Goal: Task Accomplishment & Management: Manage account settings

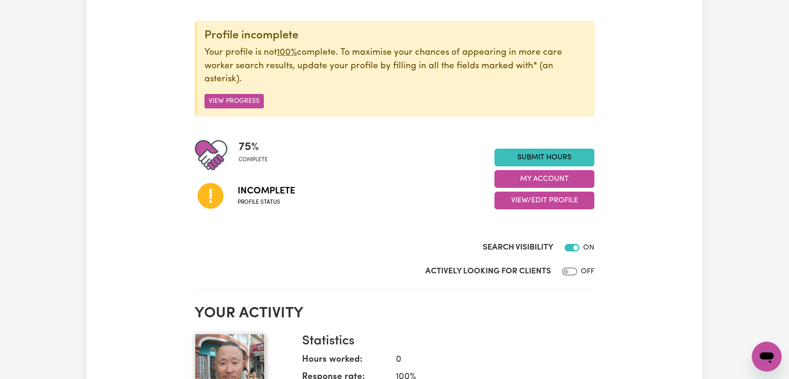
scroll to position [104, 0]
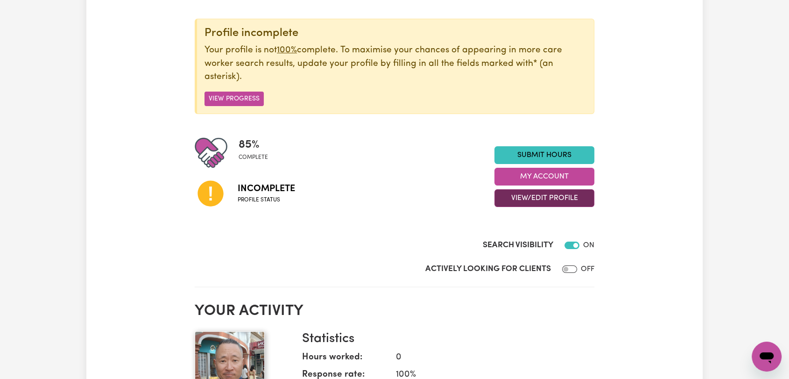
click at [546, 197] on button "View/Edit Profile" at bounding box center [544, 198] width 100 height 18
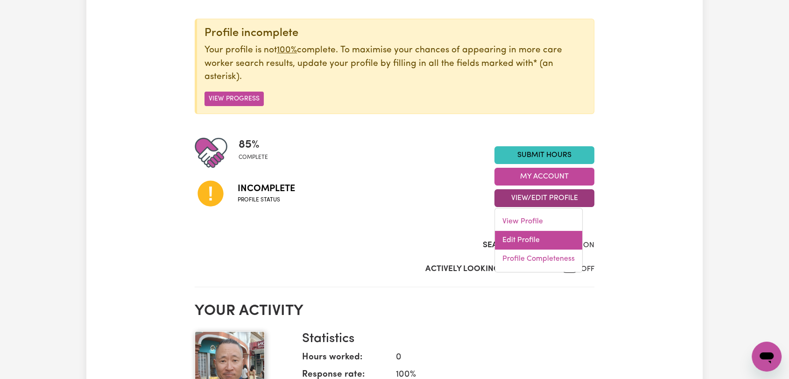
click at [513, 238] on link "Edit Profile" at bounding box center [538, 240] width 87 height 19
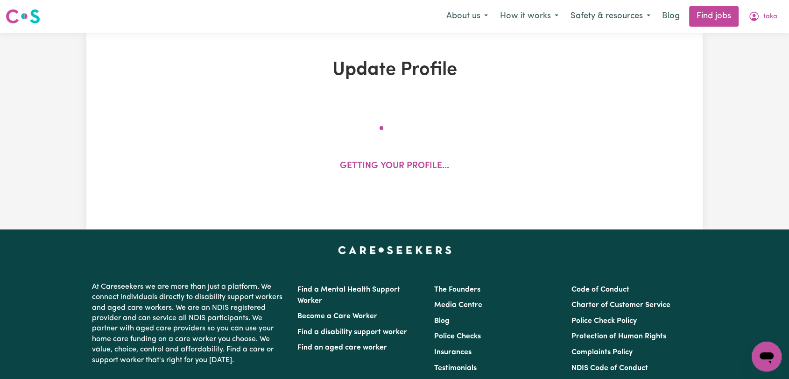
select select "[DEMOGRAPHIC_DATA]"
select select "Australian PR"
select select "Studying a healthcare related degree or qualification"
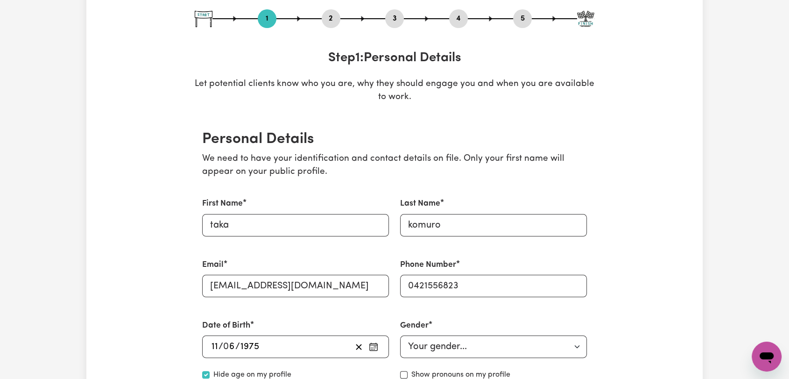
scroll to position [155, 0]
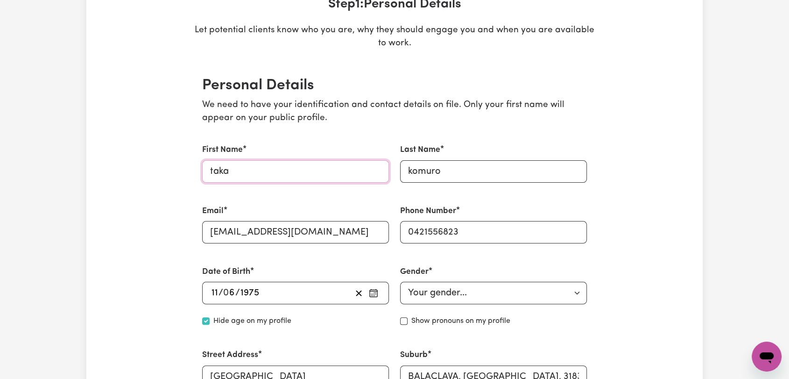
click at [213, 173] on input "taka" at bounding box center [295, 171] width 187 height 22
type input "Taka"
click at [412, 168] on input "komuro" at bounding box center [493, 171] width 187 height 22
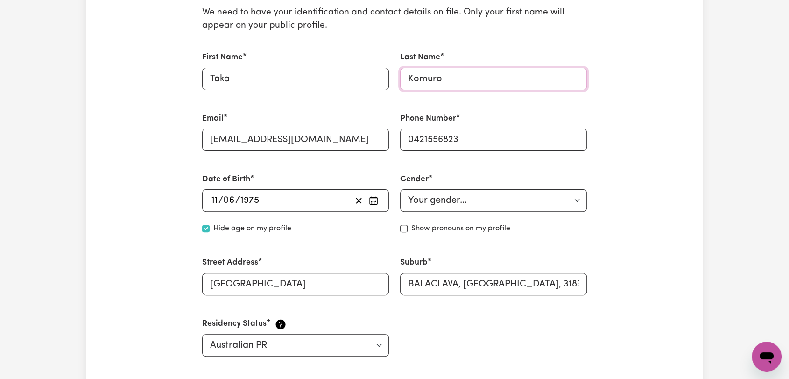
scroll to position [363, 0]
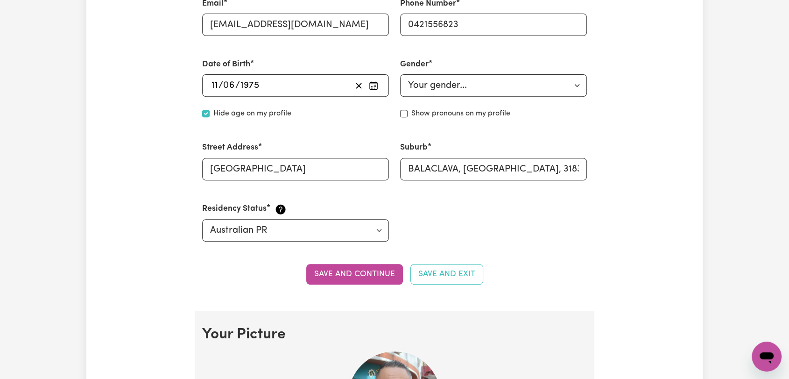
type input "Komuro"
click at [217, 169] on input "[GEOGRAPHIC_DATA]" at bounding box center [295, 169] width 187 height 22
type input "[GEOGRAPHIC_DATA]"
click at [347, 272] on button "Save and continue" at bounding box center [354, 274] width 97 height 21
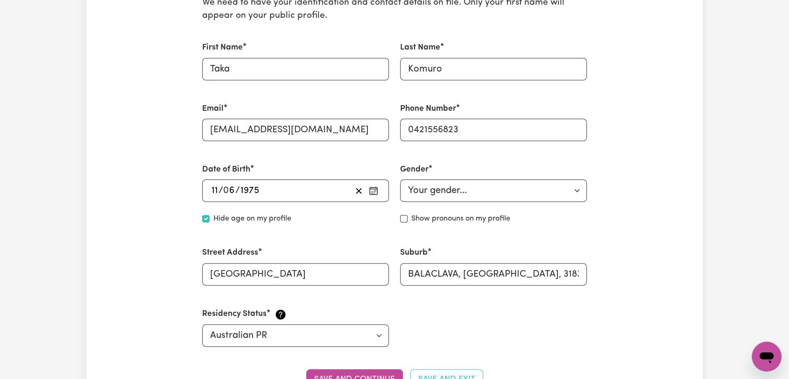
scroll to position [0, 0]
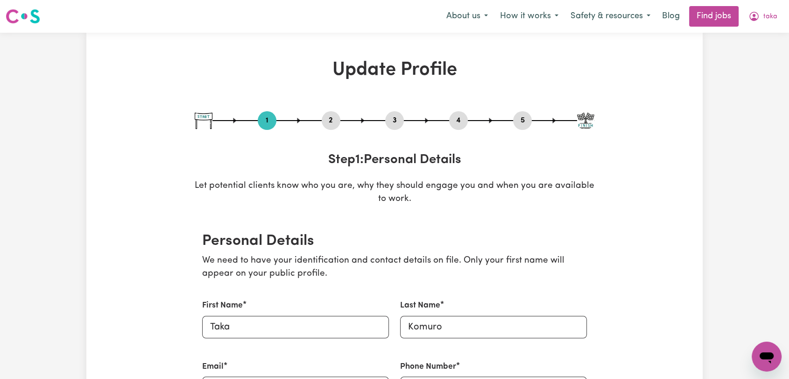
click at [334, 122] on button "2" at bounding box center [331, 120] width 19 height 12
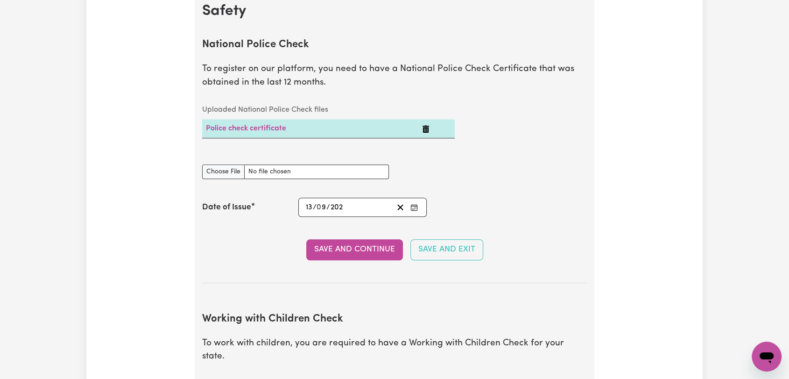
scroll to position [674, 0]
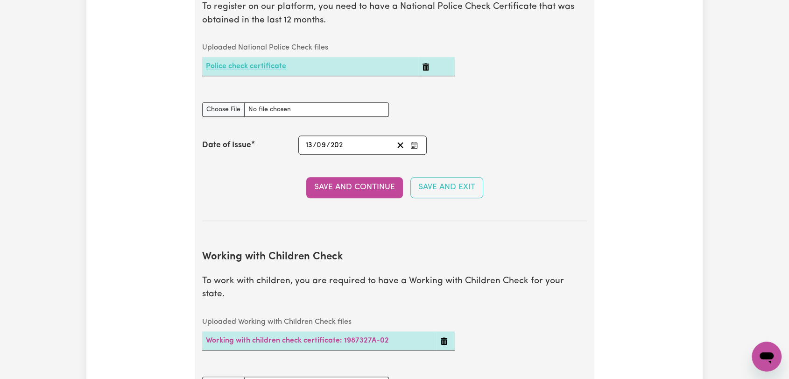
click at [235, 63] on link "Police check certificate" at bounding box center [246, 66] width 80 height 7
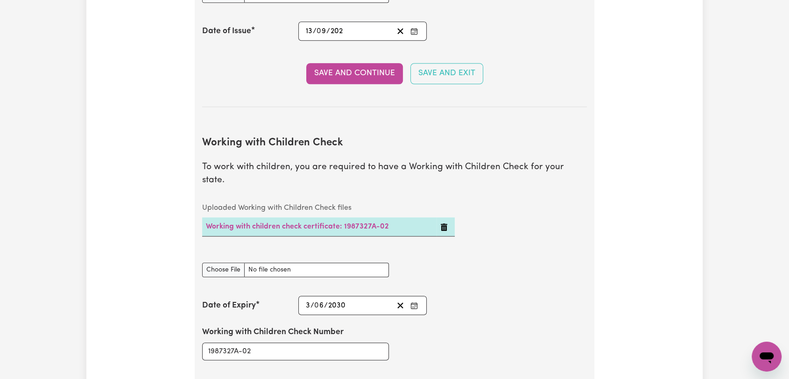
scroll to position [778, 0]
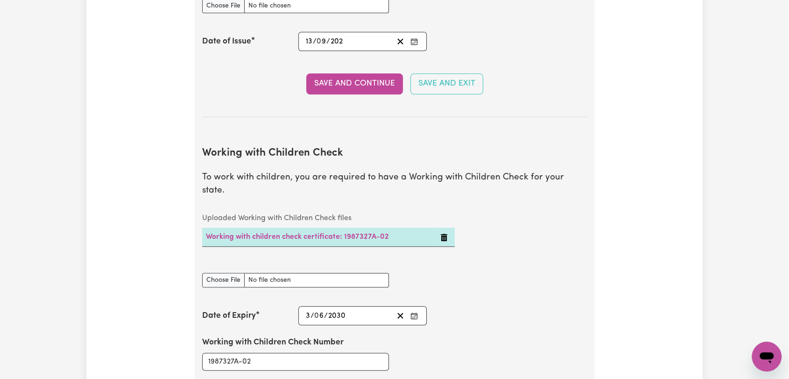
click at [411, 40] on icon "Enter the Date of Issue of your National Police Check" at bounding box center [414, 40] width 6 height 0
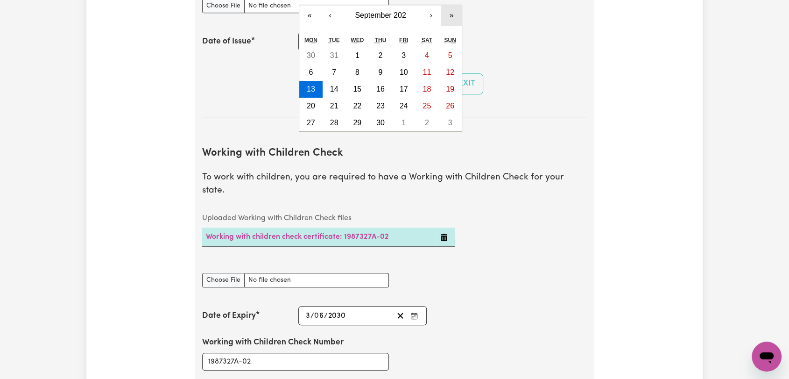
click at [451, 19] on button "»" at bounding box center [451, 15] width 21 height 21
click at [451, 18] on button "»" at bounding box center [451, 15] width 21 height 21
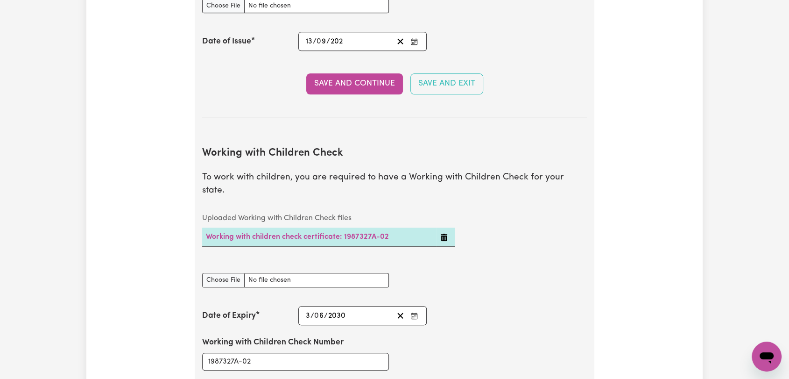
click at [353, 43] on div "0202-09-13 13 / 0 9 / 202" at bounding box center [348, 41] width 89 height 13
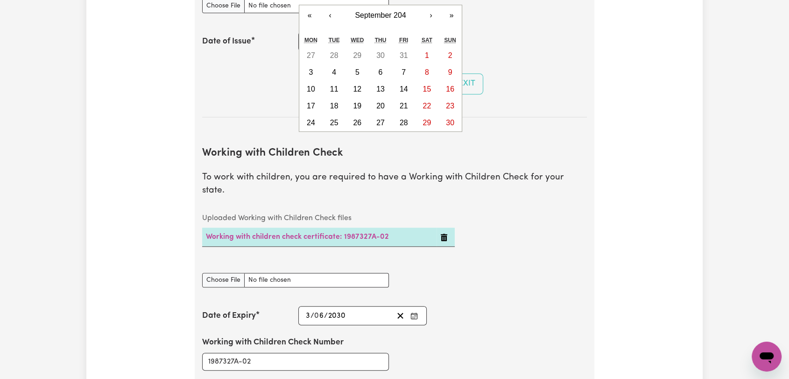
click at [309, 42] on div "0202-09-13 13 / 0 9 / 202 « ‹ September 204 › » Mon Tue Wed Thu Fri Sat Sun 27 …" at bounding box center [362, 41] width 128 height 19
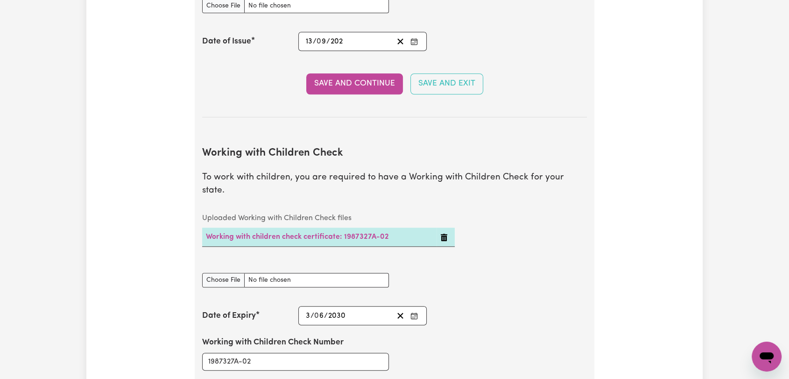
scroll to position [726, 0]
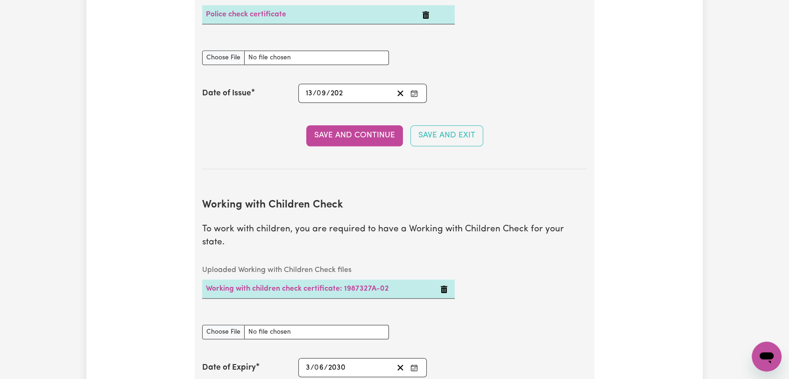
click at [424, 16] on icon "Delete Police check certificate" at bounding box center [425, 14] width 7 height 7
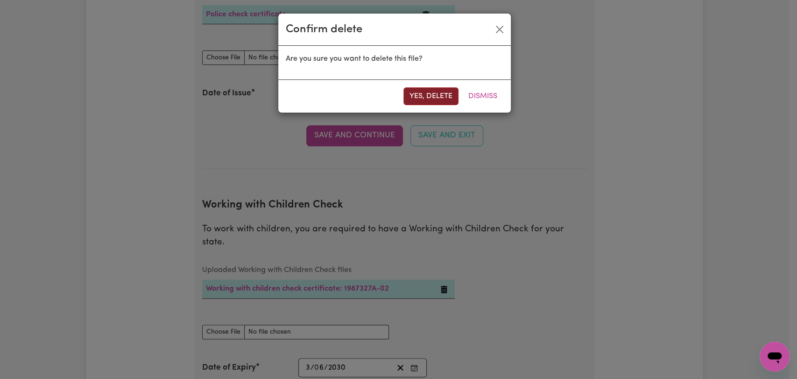
click at [419, 99] on button "Yes, delete" at bounding box center [430, 96] width 55 height 18
click at [418, 95] on button "Yes, delete" at bounding box center [430, 96] width 55 height 18
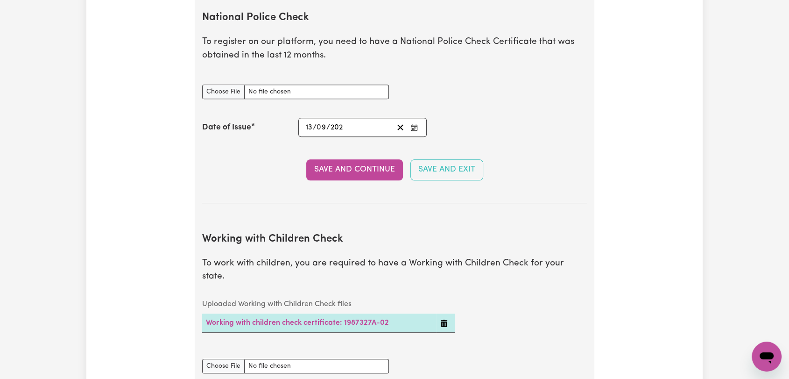
scroll to position [621, 0]
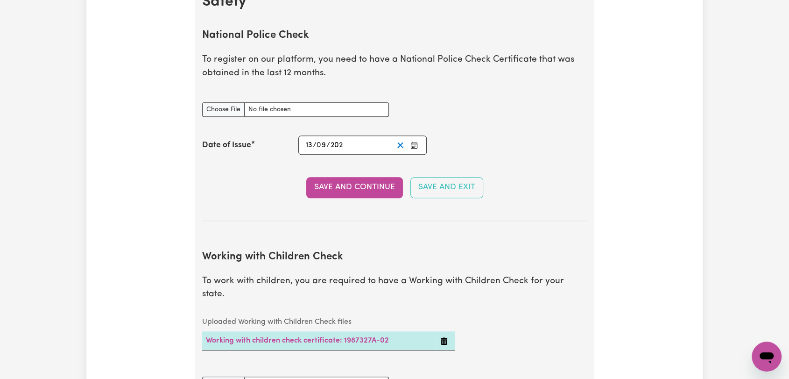
click at [402, 145] on icon "Clear date" at bounding box center [400, 144] width 9 height 9
click at [213, 107] on input "National Police Check document" at bounding box center [295, 109] width 187 height 14
type input "C:\fakepath\[PERSON_NAME] - PC - [DATE]--.pdf"
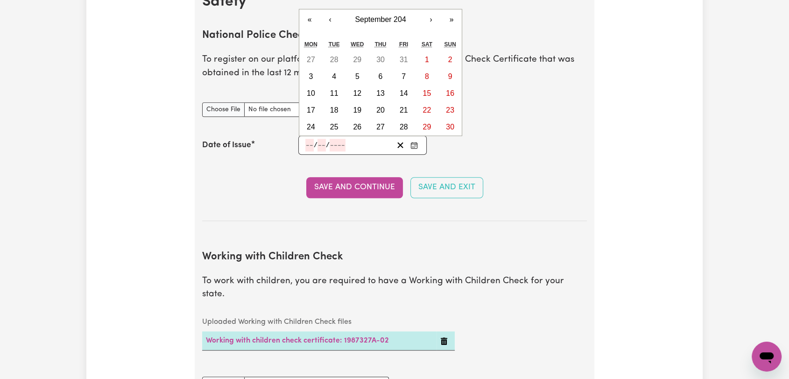
click at [308, 145] on input "number" at bounding box center [309, 145] width 8 height 13
type input "14"
type input "09"
type input "0002-09-14"
type input "9"
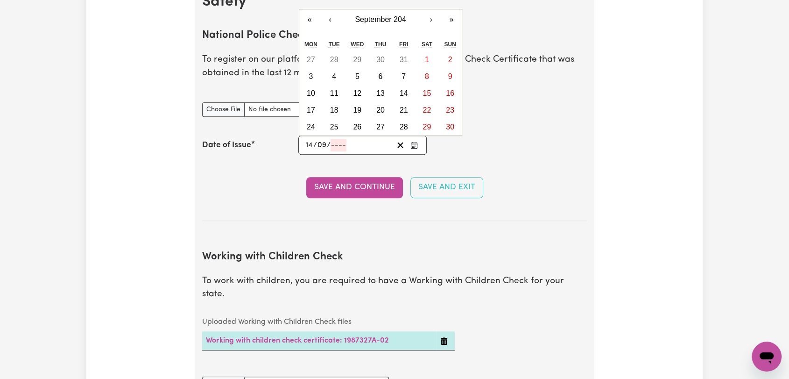
type input "2"
type input "0020-09-14"
type input "20"
type input "0202-09-14"
type input "202"
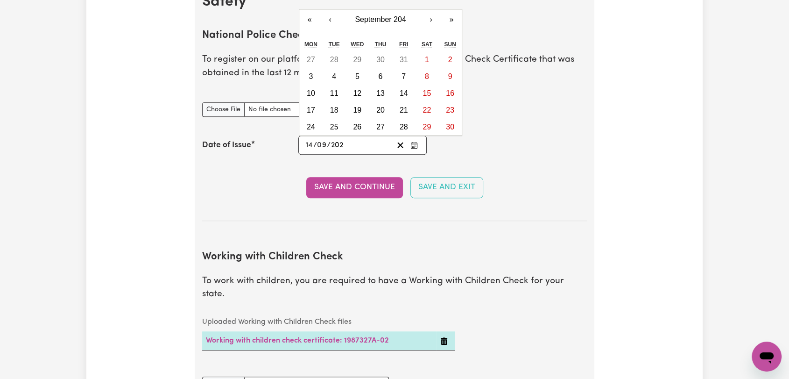
type input "[DATE]"
type input "2025"
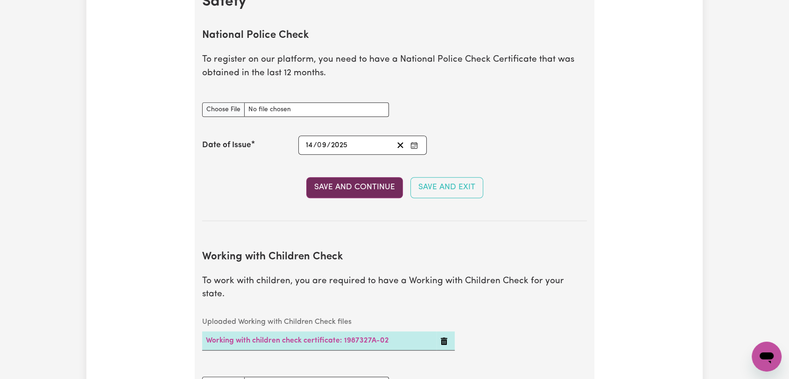
click at [366, 186] on button "Save and Continue" at bounding box center [354, 187] width 97 height 21
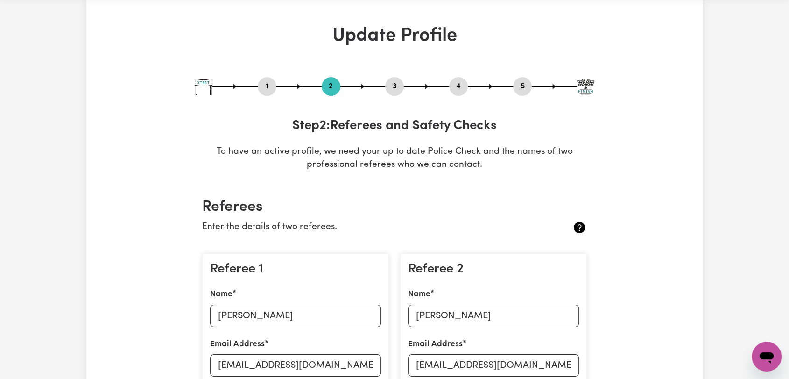
scroll to position [0, 0]
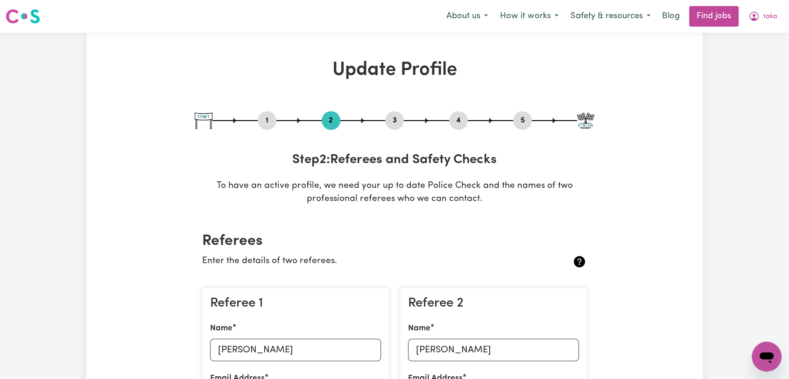
click at [395, 120] on button "3" at bounding box center [394, 120] width 19 height 12
select select "2022"
select select "Certificate III (Individual Support)"
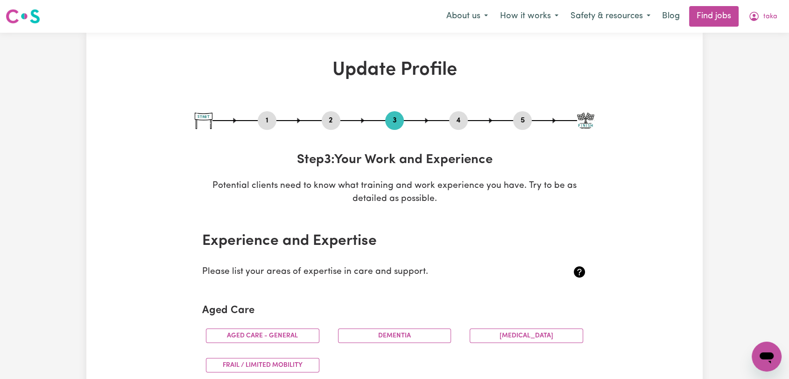
click at [457, 118] on button "4" at bounding box center [458, 120] width 19 height 12
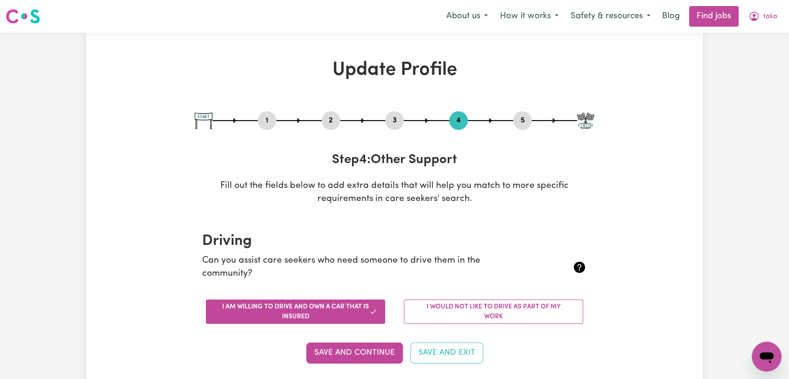
click at [521, 117] on button "5" at bounding box center [522, 120] width 19 height 12
select select "I am working in another industry"
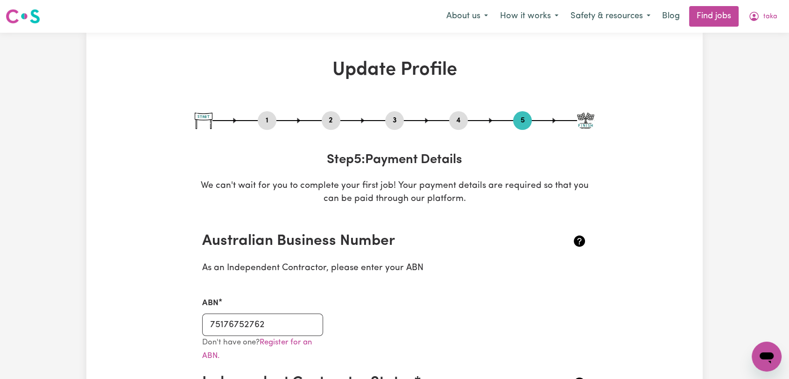
drag, startPoint x: 329, startPoint y: 119, endPoint x: 350, endPoint y: 168, distance: 53.5
click at [329, 119] on button "2" at bounding box center [331, 120] width 19 height 12
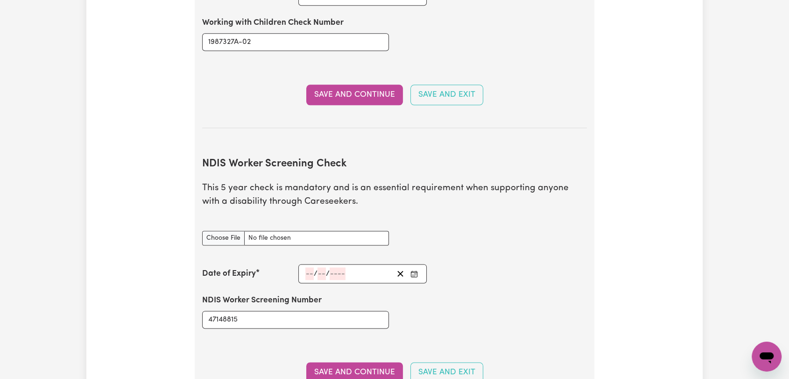
scroll to position [1142, 0]
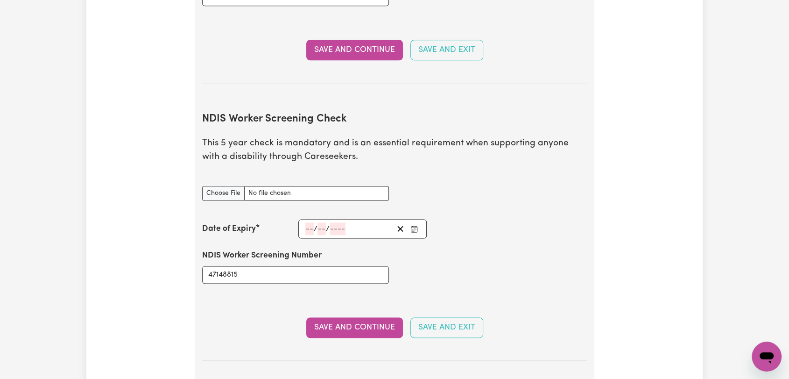
click at [307, 222] on input "number" at bounding box center [309, 228] width 8 height 13
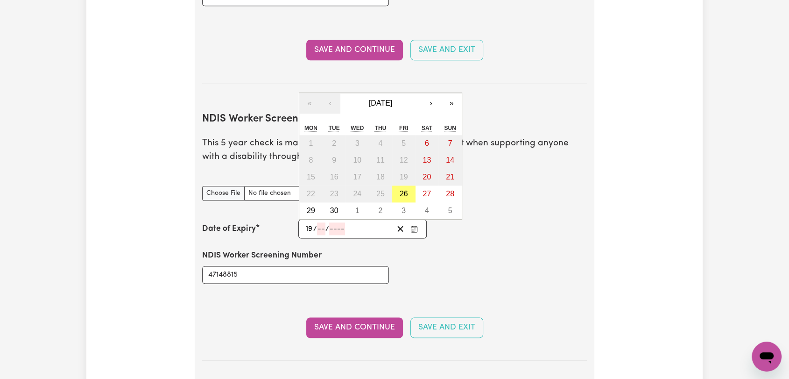
type input "19"
type input "09"
type input "203"
type input "[DATE]"
type input "9"
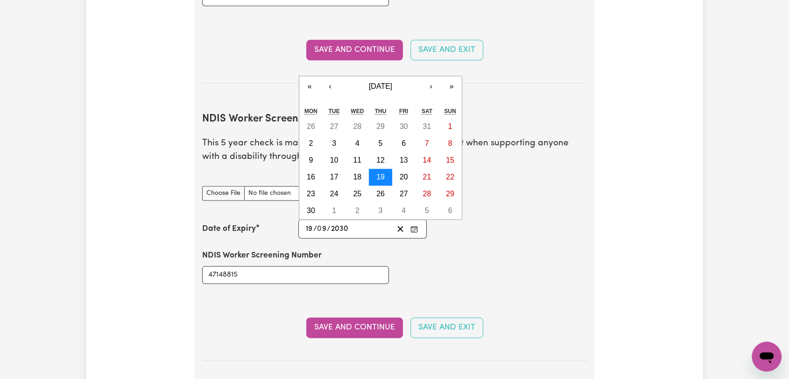
type input "2030"
click at [379, 173] on abbr "19" at bounding box center [380, 177] width 8 height 8
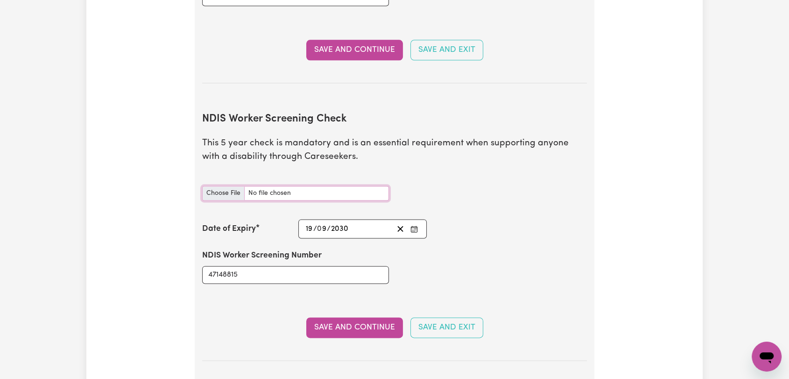
click at [220, 186] on input "NDIS Worker Screening Check document" at bounding box center [295, 193] width 187 height 14
click at [215, 186] on input "NDIS Worker Screening Check document" at bounding box center [295, 193] width 187 height 14
type input "C:\fakepath\[PERSON_NAME] - NDIS Clearance - [DATE].jpg"
click at [366, 317] on button "Save and Continue" at bounding box center [354, 327] width 97 height 21
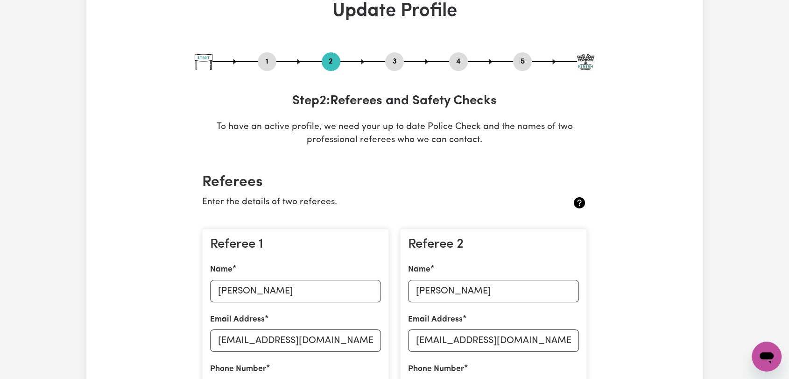
scroll to position [0, 0]
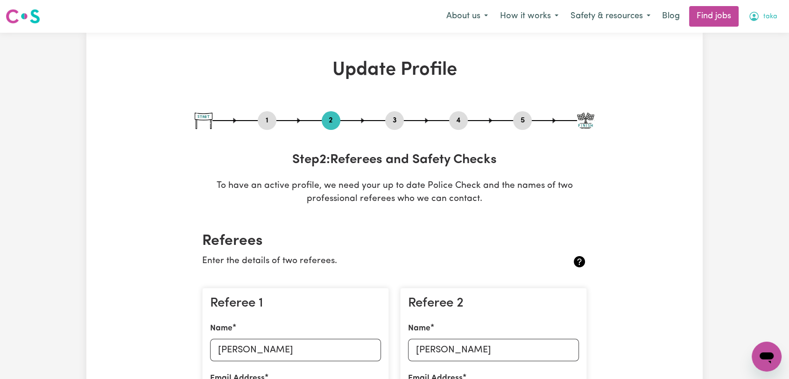
click at [761, 19] on button "taka" at bounding box center [762, 17] width 41 height 20
click at [743, 70] on link "Logout" at bounding box center [746, 72] width 74 height 18
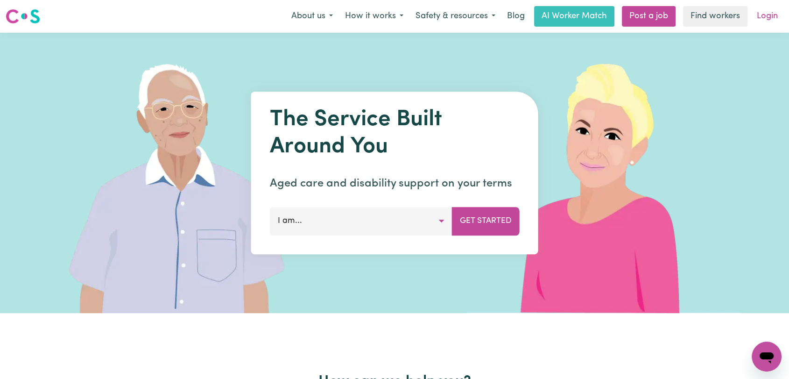
click at [766, 14] on link "Login" at bounding box center [767, 16] width 32 height 21
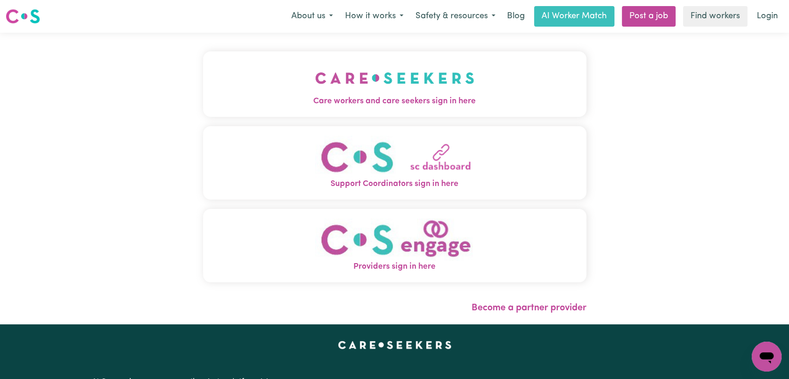
click at [315, 75] on img "Care workers and care seekers sign in here" at bounding box center [394, 78] width 159 height 35
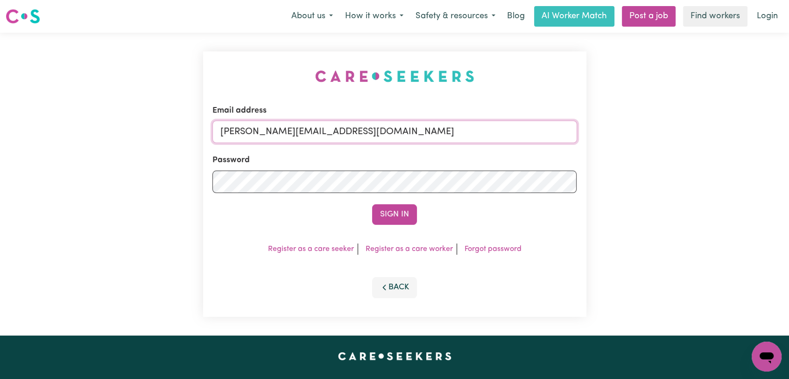
drag, startPoint x: 397, startPoint y: 133, endPoint x: 393, endPoint y: 142, distance: 10.1
click at [397, 133] on input "[PERSON_NAME][EMAIL_ADDRESS][DOMAIN_NAME]" at bounding box center [394, 131] width 365 height 22
drag, startPoint x: 269, startPoint y: 131, endPoint x: 458, endPoint y: 147, distance: 189.7
click at [458, 147] on form "Email address Superuser~[EMAIL_ADDRESS][DOMAIN_NAME] Password Sign In" at bounding box center [394, 165] width 365 height 120
type input "Superuser~[EMAIL_ADDRESS][DOMAIN_NAME]"
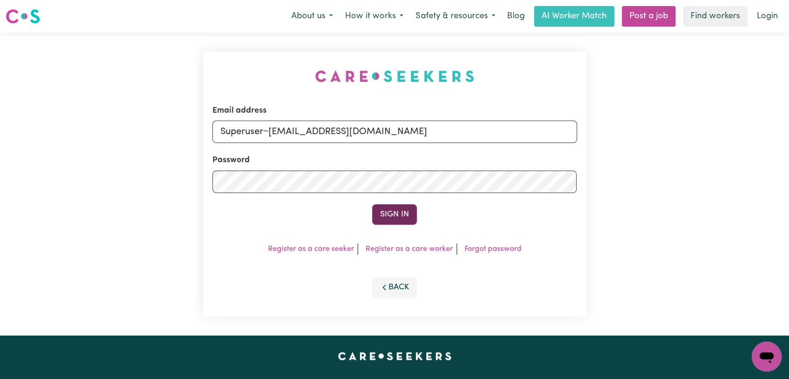
click at [386, 214] on button "Sign In" at bounding box center [394, 214] width 45 height 21
